Goal: Find specific page/section

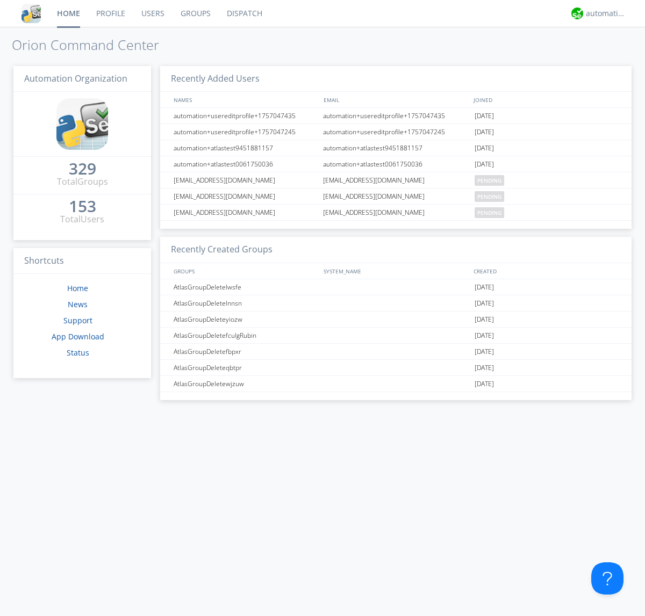
click at [195, 13] on link "Groups" at bounding box center [196, 13] width 46 height 27
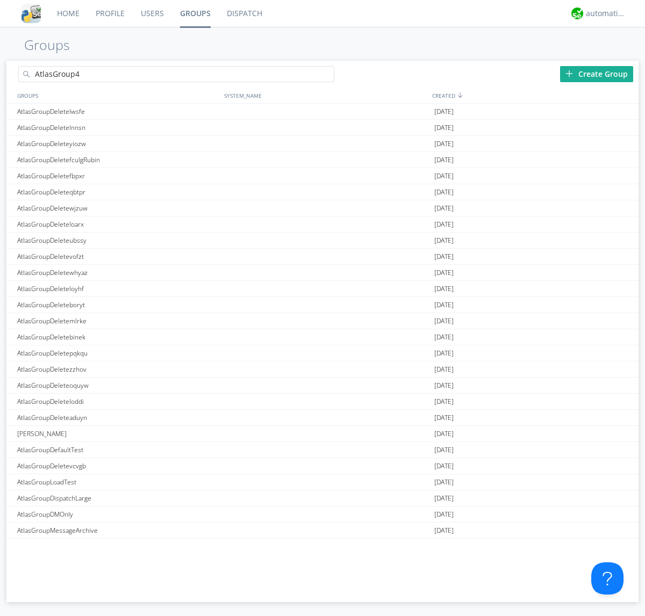
type input "AtlasGroup4"
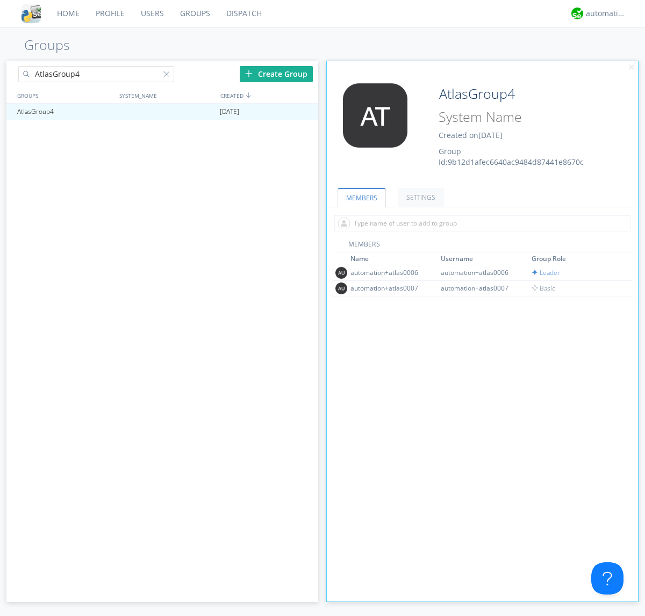
click at [419, 197] on link "SETTINGS" at bounding box center [421, 197] width 46 height 19
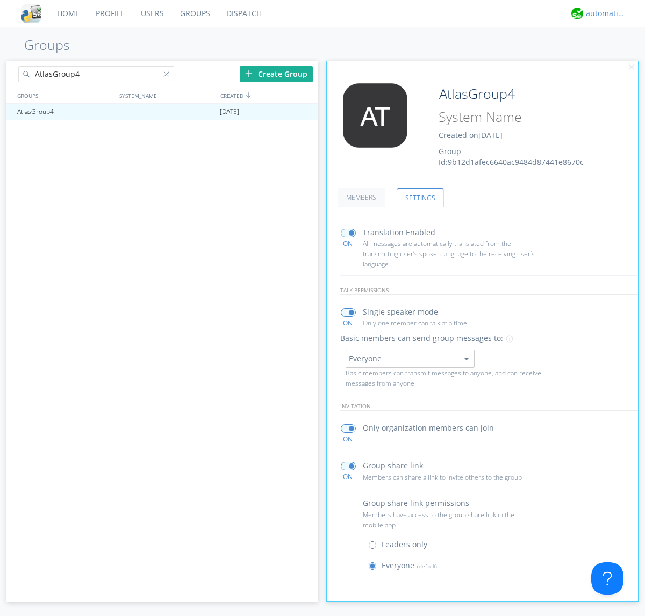
click at [603, 13] on div "automation+atlas" at bounding box center [606, 13] width 40 height 11
